Goal: Information Seeking & Learning: Understand process/instructions

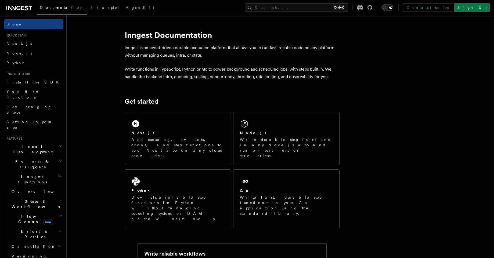
click at [189, 127] on div "Next.js Add queueing, events, crons, and step functions to your Next app on any…" at bounding box center [178, 138] width 106 height 53
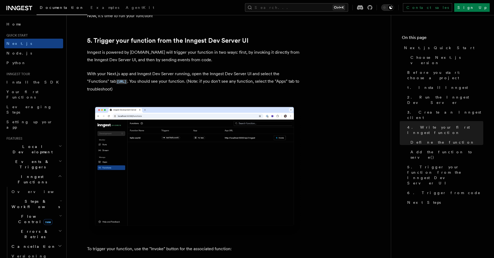
scroll to position [1230, 0]
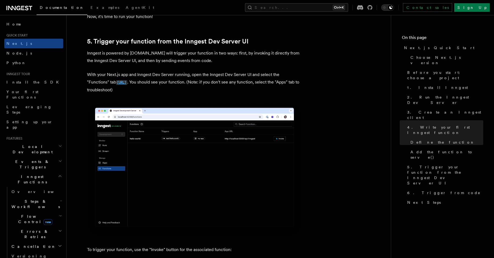
click at [127, 83] on code "http://localhost:8288/functions" at bounding box center [121, 82] width 11 height 5
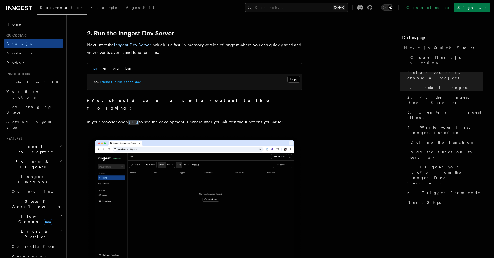
scroll to position [370, 0]
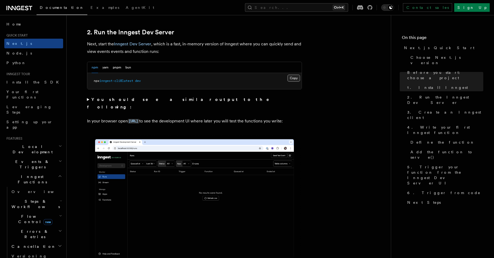
click at [292, 81] on button "Copy Copied" at bounding box center [294, 78] width 13 height 7
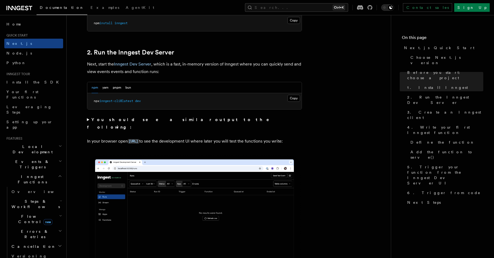
scroll to position [351, 0]
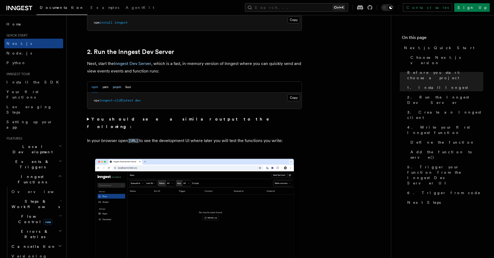
click at [113, 87] on button "pnpm" at bounding box center [117, 87] width 8 height 11
click at [94, 86] on button "npm" at bounding box center [95, 87] width 6 height 11
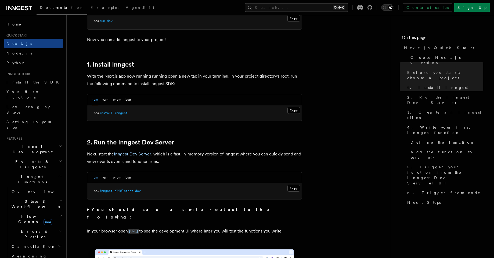
scroll to position [261, 0]
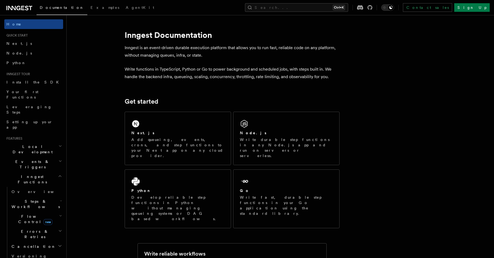
scroll to position [172, 0]
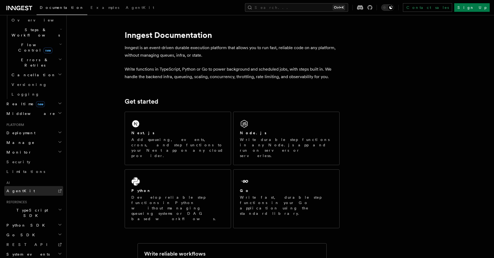
click at [19, 189] on span "AgentKit" at bounding box center [20, 191] width 28 height 4
